Goal: Information Seeking & Learning: Find specific fact

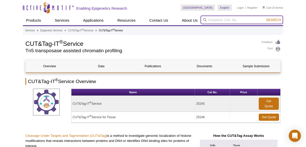
click at [217, 20] on input "search" at bounding box center [242, 20] width 83 height 9
type input "31339"
click at [265, 18] on button "Search" at bounding box center [274, 20] width 18 height 5
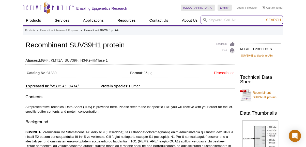
click at [223, 19] on input "search" at bounding box center [242, 20] width 83 height 9
click at [245, 20] on input "search" at bounding box center [242, 20] width 83 height 9
type input "39939"
click at [265, 18] on button "Search" at bounding box center [274, 20] width 18 height 5
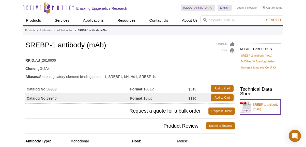
click at [255, 107] on link "SREBP-1 antibody (mAb)" at bounding box center [260, 106] width 41 height 15
